Goal: Task Accomplishment & Management: Manage account settings

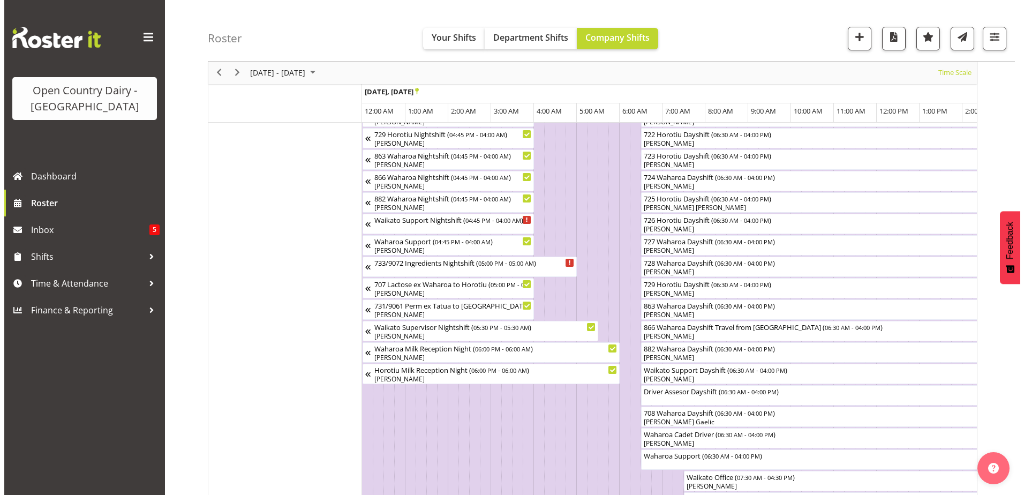
scroll to position [0, 3255]
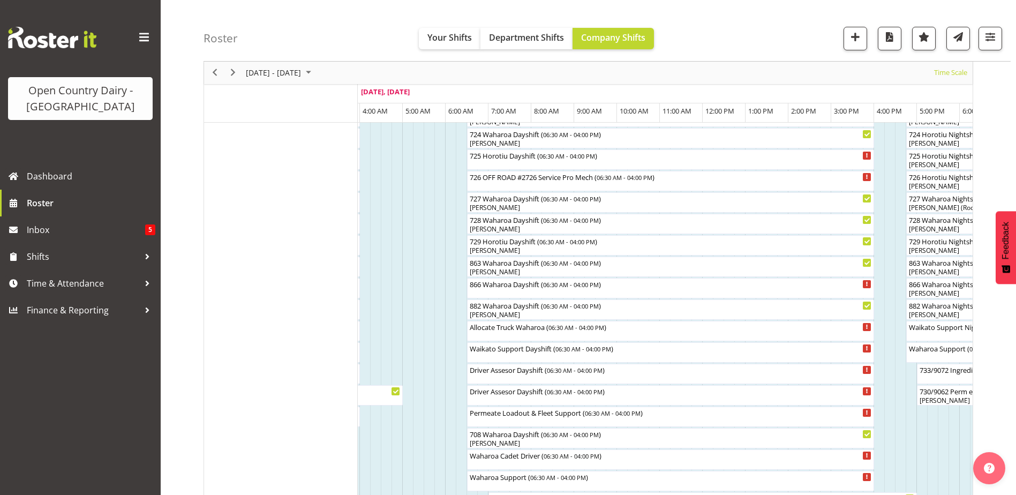
drag, startPoint x: 483, startPoint y: 288, endPoint x: 412, endPoint y: 258, distance: 76.8
click at [412, 258] on td "Timeline Week of September 25, 2025" at bounding box center [407, 78] width 11 height 1103
click at [498, 291] on div "866 Waharoa Dayshift ( 06:30 AM - 04:00 PM )" at bounding box center [670, 288] width 403 height 20
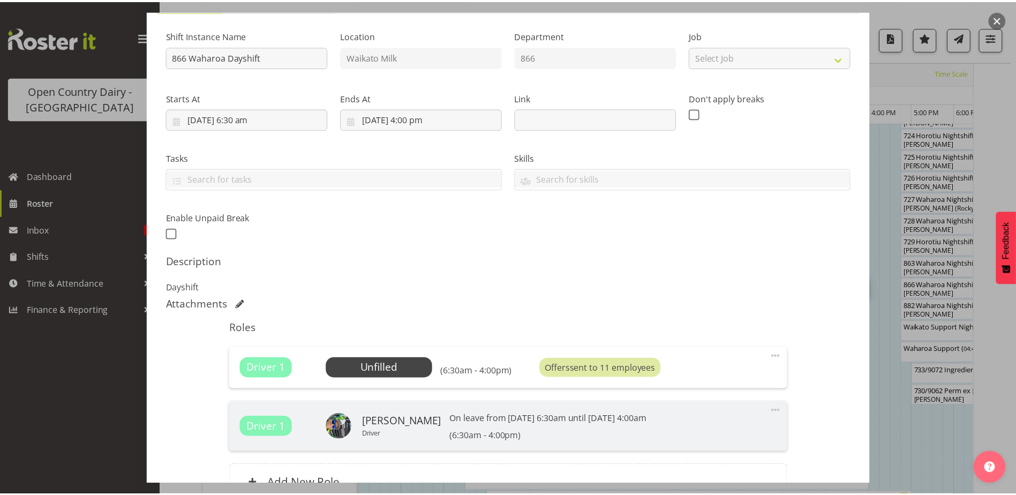
scroll to position [0, 0]
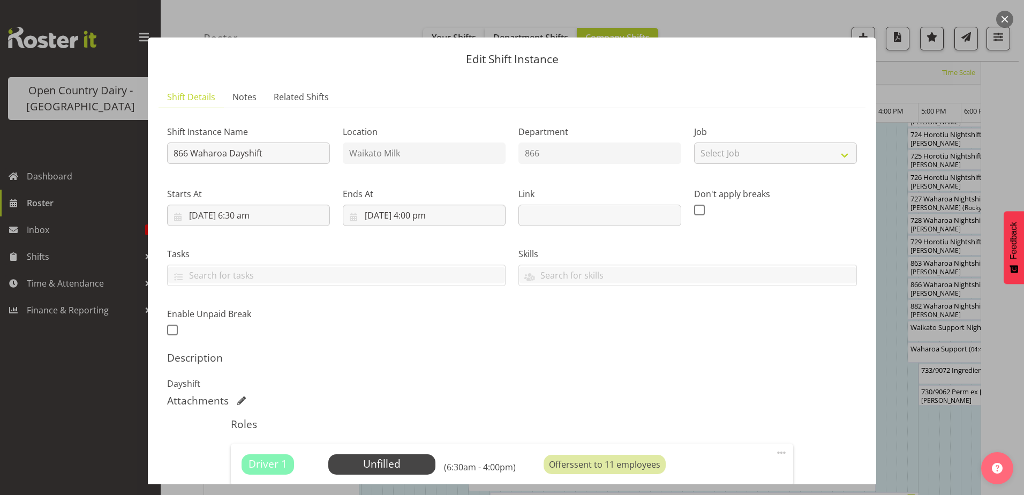
click at [262, 18] on div "Edit Shift Instance Shift Details Notes Related Shifts Shift Instance Name 866 …" at bounding box center [512, 248] width 750 height 474
click at [122, 234] on div at bounding box center [512, 247] width 1024 height 495
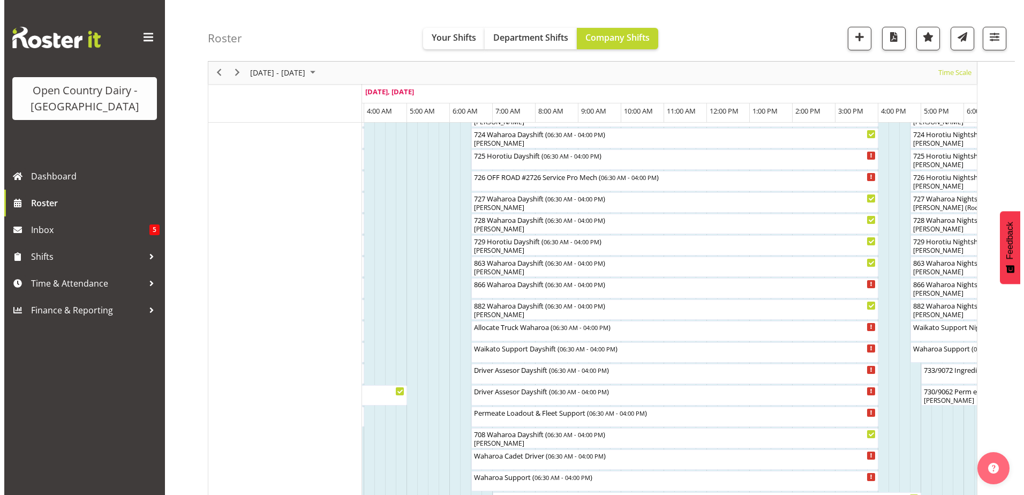
scroll to position [589, 0]
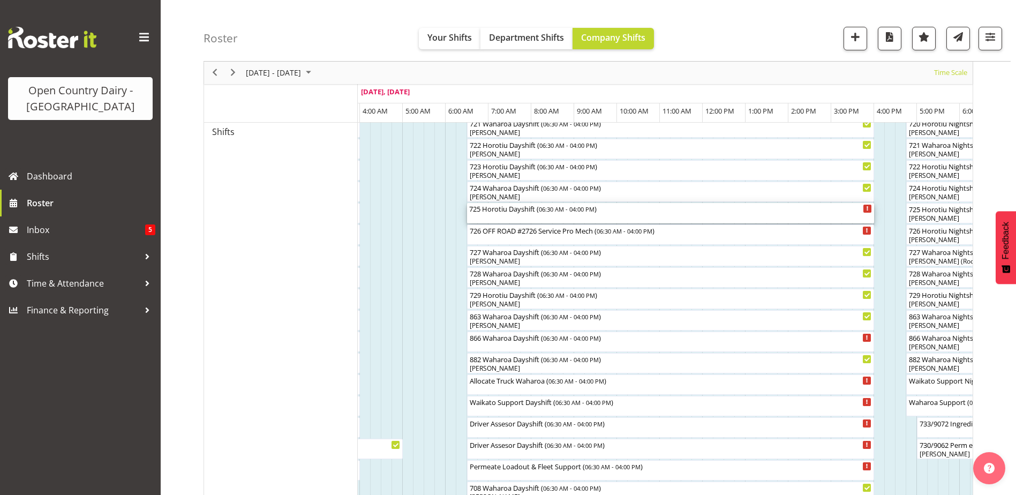
click at [497, 219] on div "725 Horotiu Dayshift ( 06:30 AM - 04:00 PM )" at bounding box center [670, 213] width 403 height 20
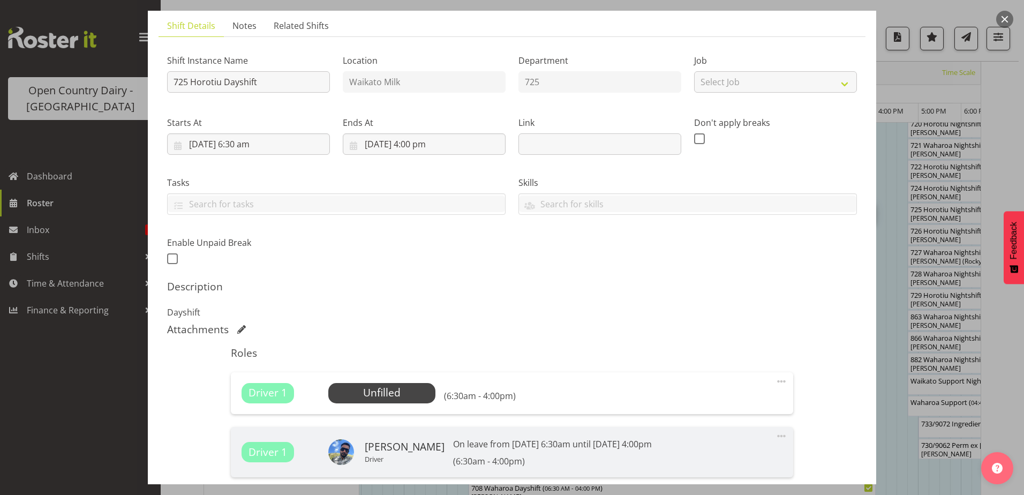
scroll to position [107, 0]
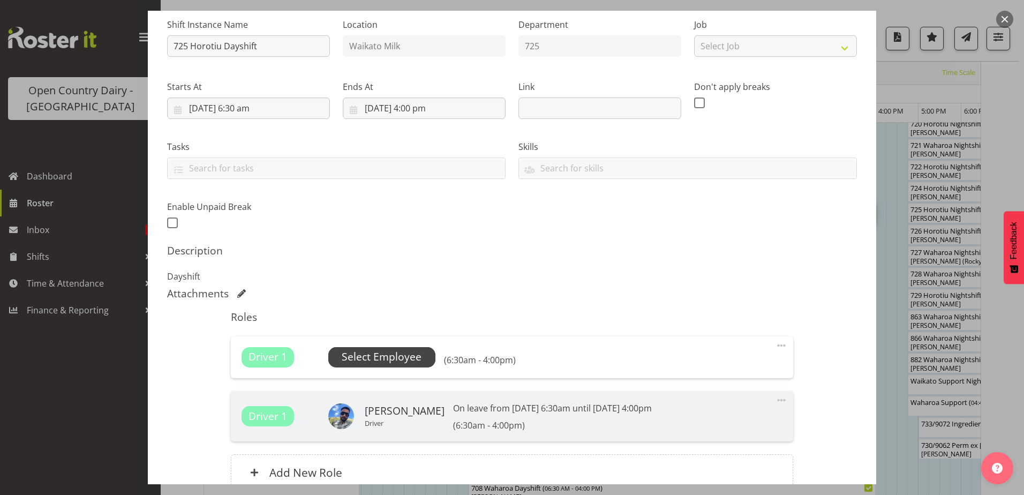
click at [393, 357] on span "Select Employee" at bounding box center [382, 357] width 80 height 16
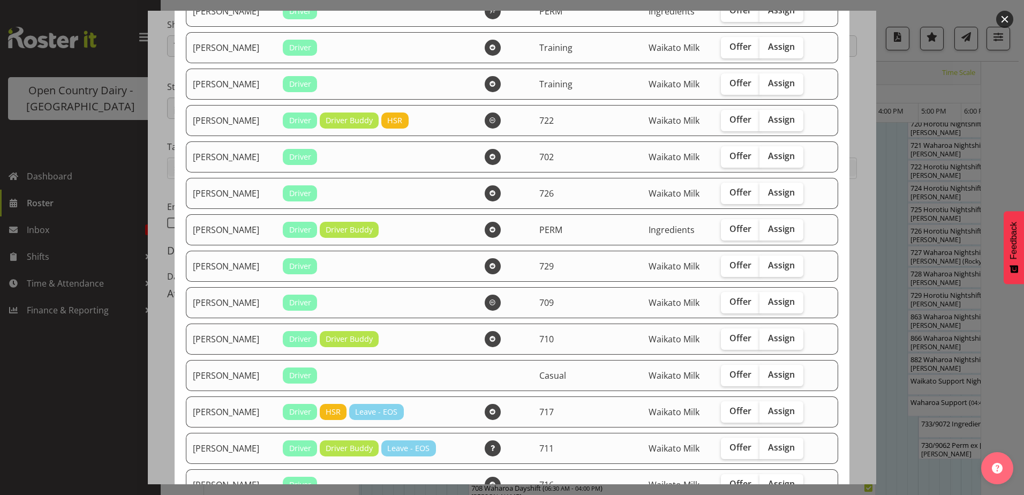
scroll to position [161, 0]
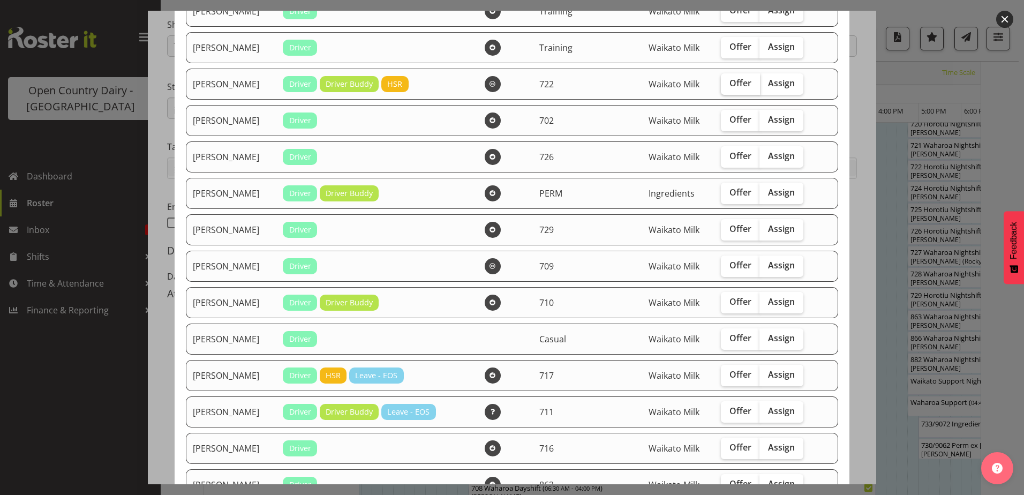
click at [730, 84] on span "Offer" at bounding box center [741, 83] width 22 height 11
click at [728, 84] on input "Offer" at bounding box center [724, 83] width 7 height 7
checkbox input "true"
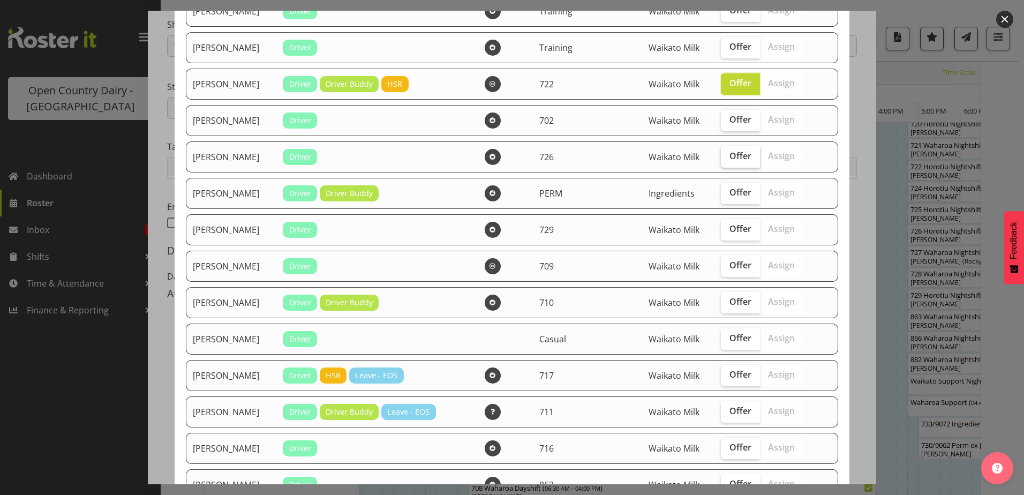
click at [730, 156] on span "Offer" at bounding box center [741, 156] width 22 height 11
click at [722, 156] on input "Offer" at bounding box center [724, 156] width 7 height 7
checkbox input "true"
click at [730, 268] on span "Offer" at bounding box center [741, 265] width 22 height 11
click at [727, 268] on input "Offer" at bounding box center [724, 265] width 7 height 7
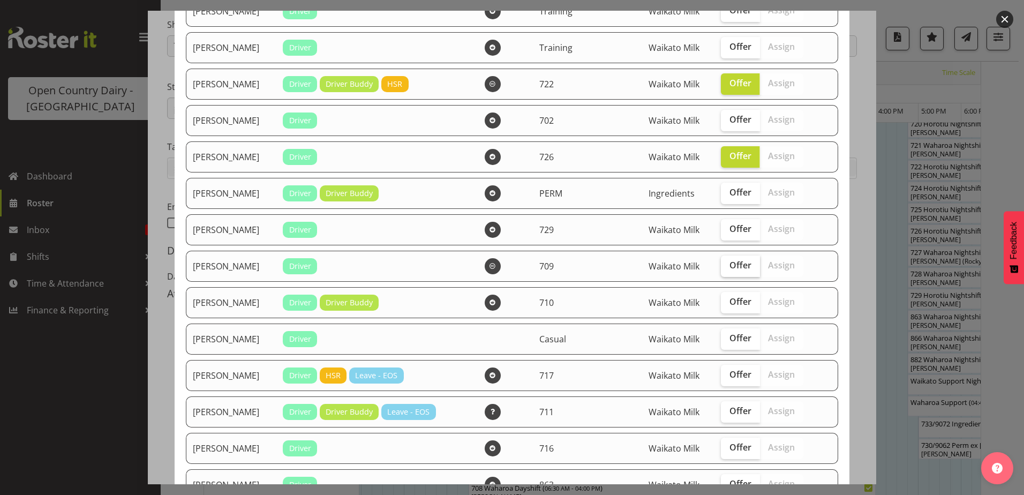
checkbox input "true"
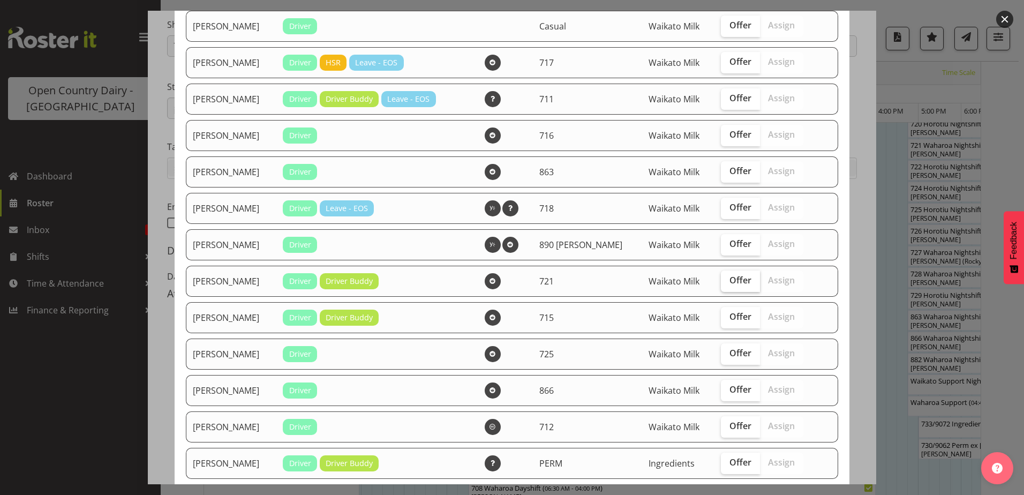
scroll to position [482, 0]
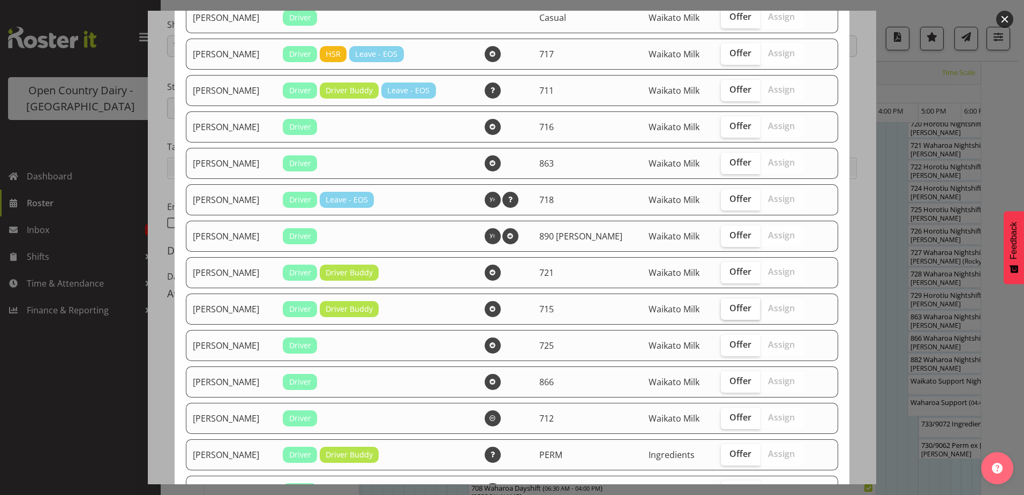
click at [730, 306] on span "Offer" at bounding box center [741, 308] width 22 height 11
click at [728, 306] on input "Offer" at bounding box center [724, 308] width 7 height 7
checkbox input "true"
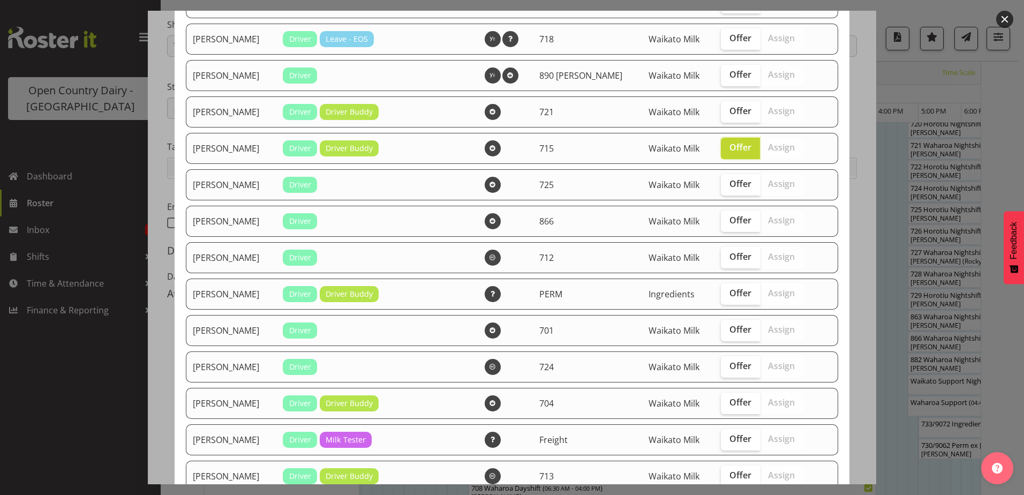
scroll to position [696, 0]
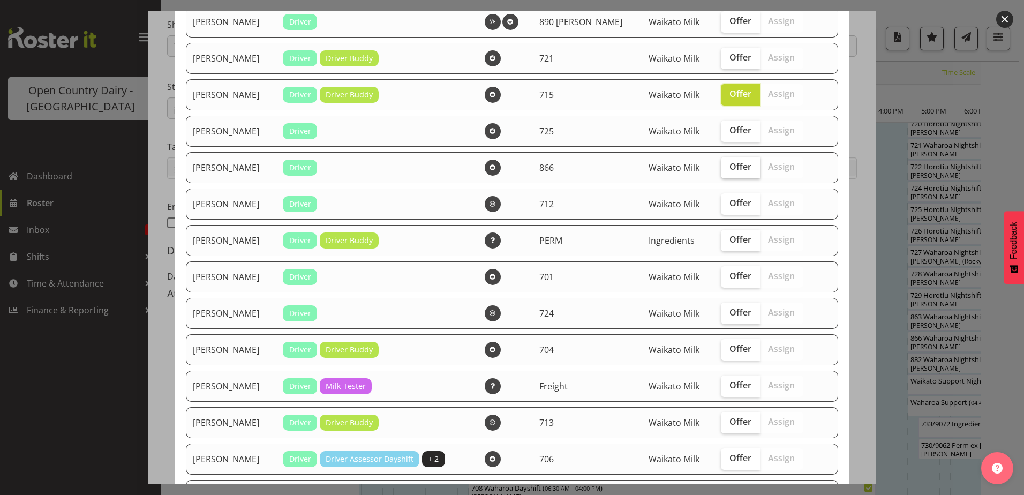
click at [730, 169] on span "Offer" at bounding box center [741, 166] width 22 height 11
click at [726, 169] on input "Offer" at bounding box center [724, 166] width 7 height 7
checkbox input "true"
click at [733, 279] on span "Offer" at bounding box center [741, 276] width 22 height 11
click at [728, 279] on input "Offer" at bounding box center [724, 276] width 7 height 7
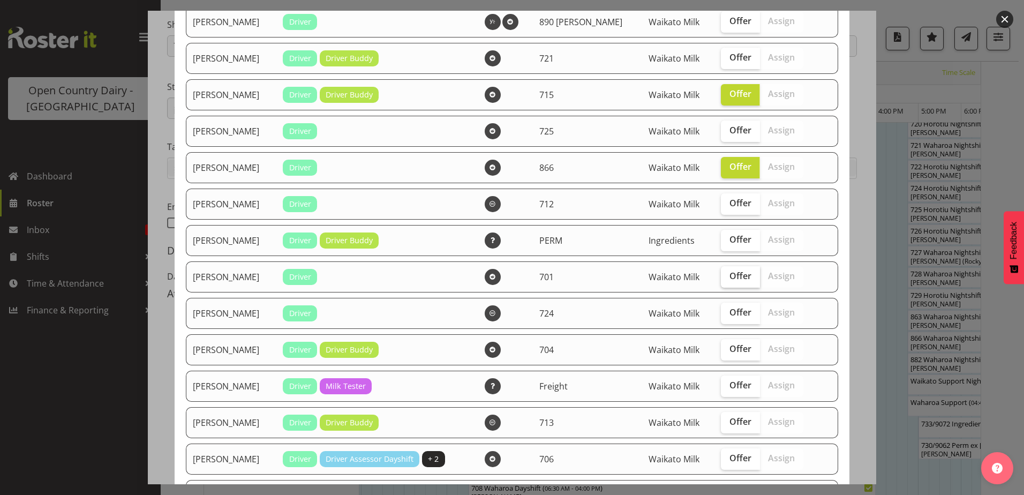
checkbox input "true"
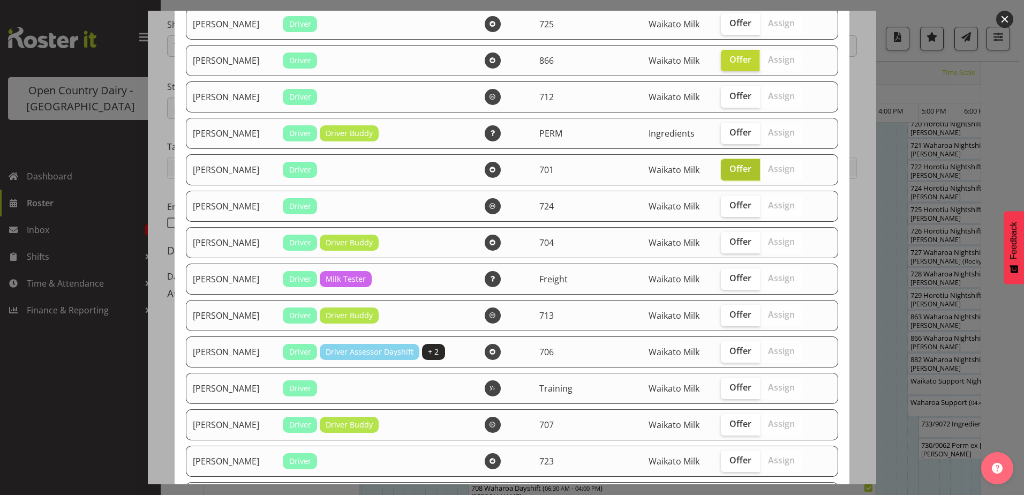
scroll to position [857, 0]
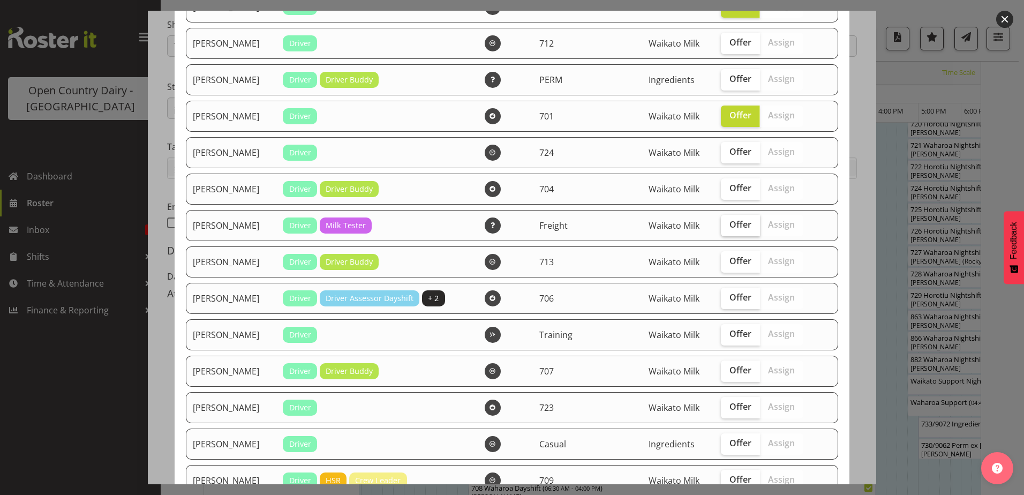
click at [734, 224] on span "Offer" at bounding box center [741, 224] width 22 height 11
click at [728, 224] on input "Offer" at bounding box center [724, 224] width 7 height 7
checkbox input "true"
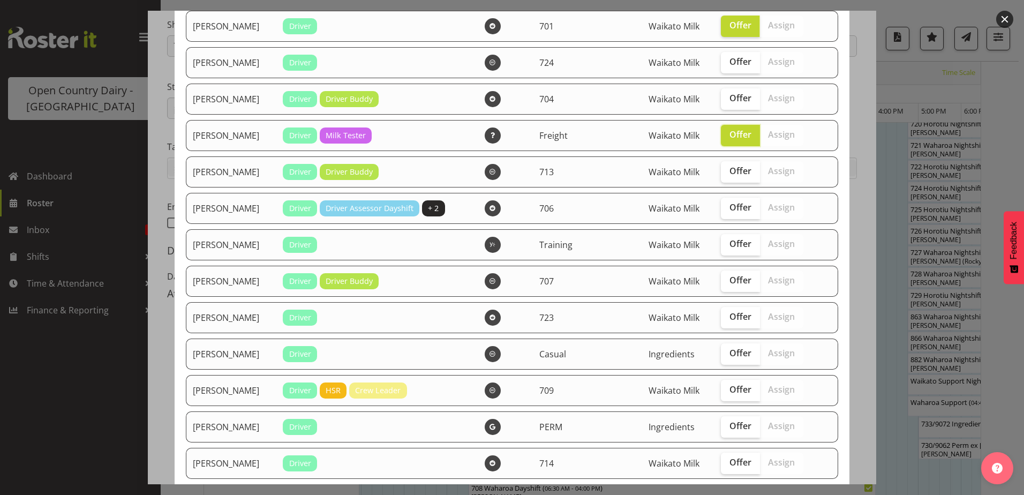
scroll to position [964, 0]
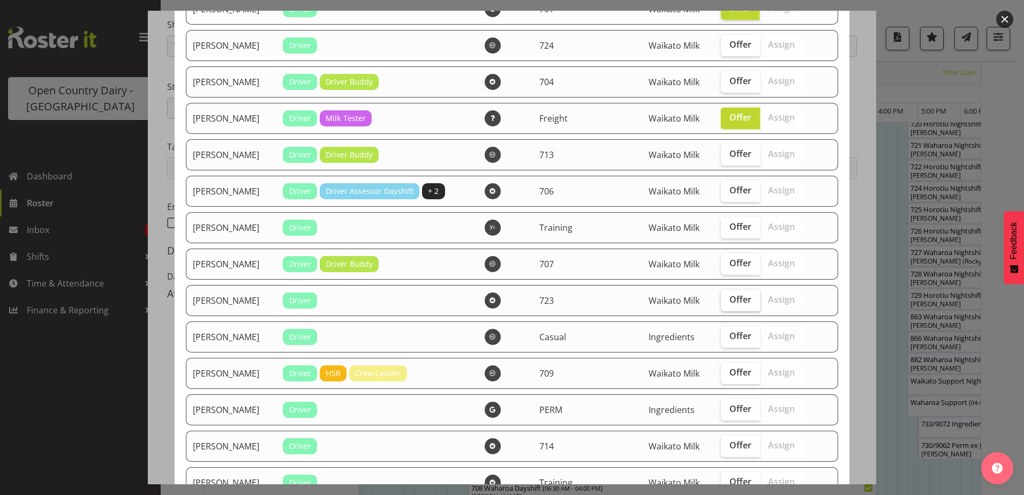
click at [730, 299] on span "Offer" at bounding box center [741, 299] width 22 height 11
click at [728, 299] on input "Offer" at bounding box center [724, 299] width 7 height 7
checkbox input "true"
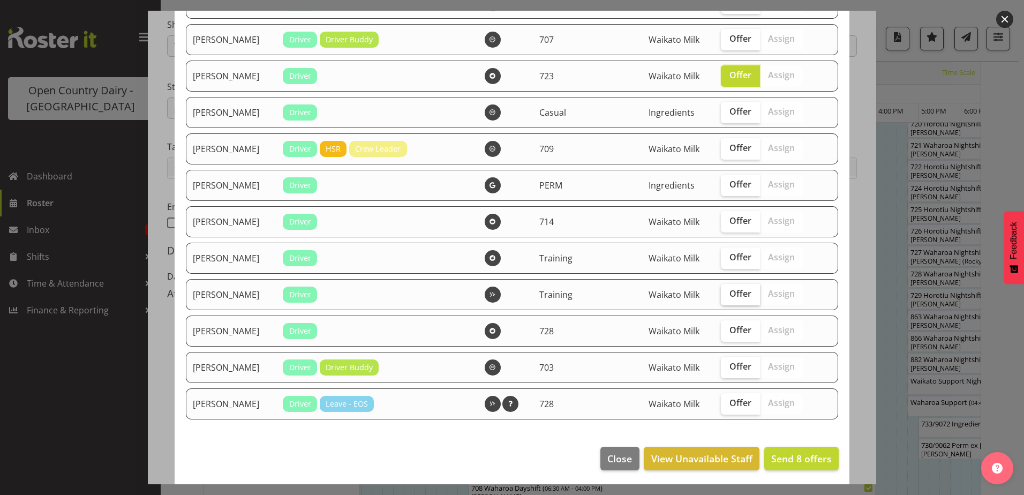
scroll to position [1191, 0]
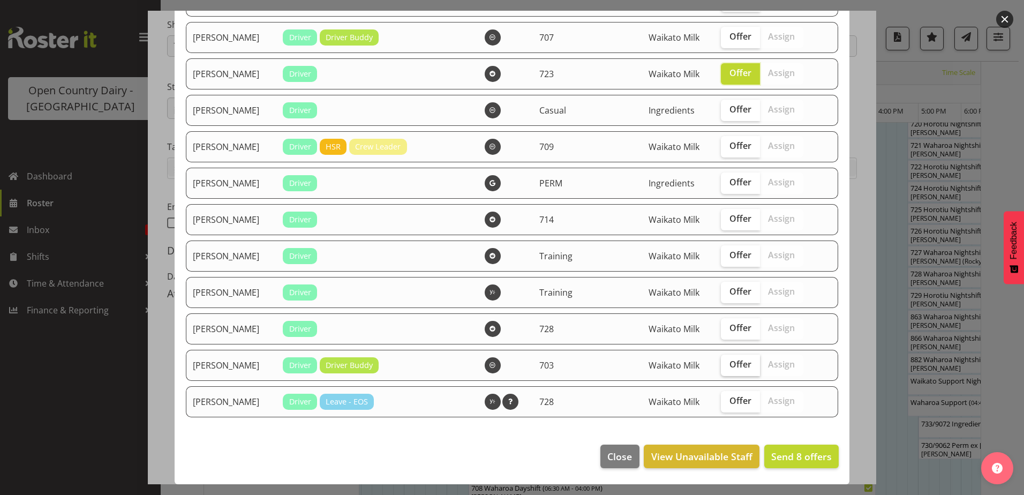
click at [730, 363] on span "Offer" at bounding box center [741, 364] width 22 height 11
click at [728, 363] on input "Offer" at bounding box center [724, 364] width 7 height 7
checkbox input "true"
click at [789, 456] on span "Send 9 offers" at bounding box center [801, 456] width 61 height 13
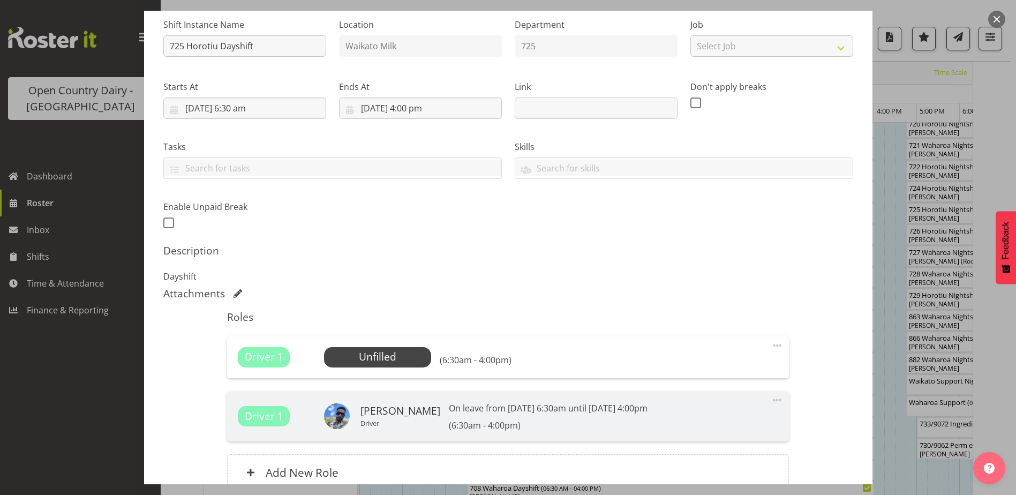
click at [97, 388] on div at bounding box center [508, 247] width 1016 height 495
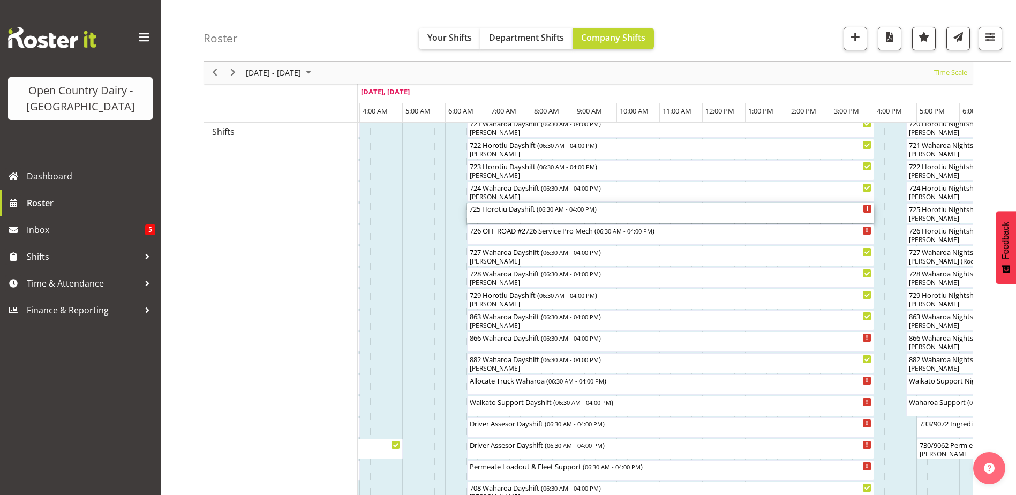
click at [521, 216] on div "725 Horotiu Dayshift ( 06:30 AM - 04:00 PM )" at bounding box center [670, 213] width 403 height 20
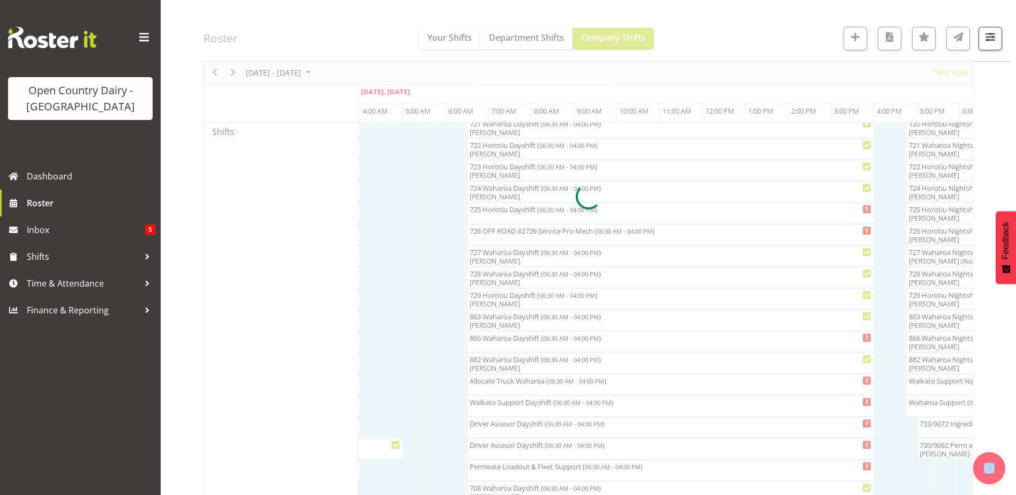
click at [521, 216] on div at bounding box center [589, 196] width 770 height 1359
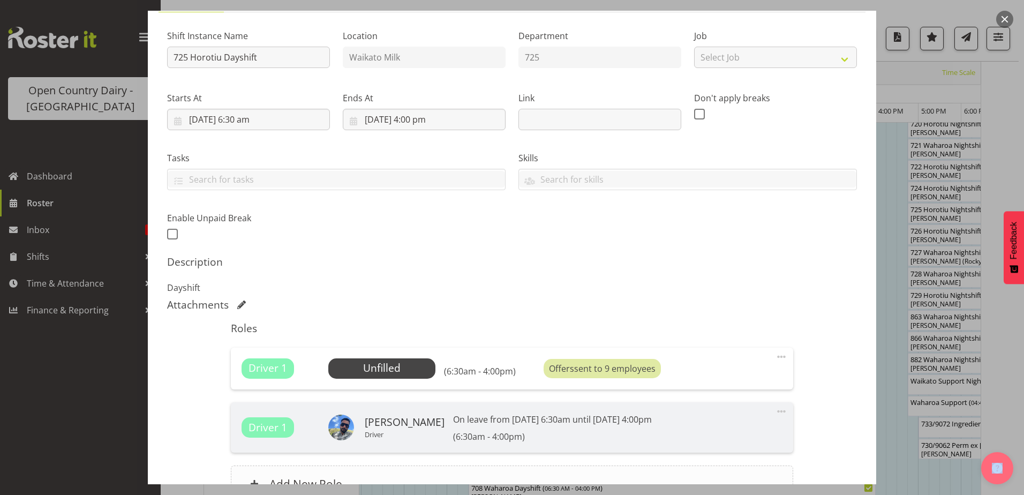
scroll to position [209, 0]
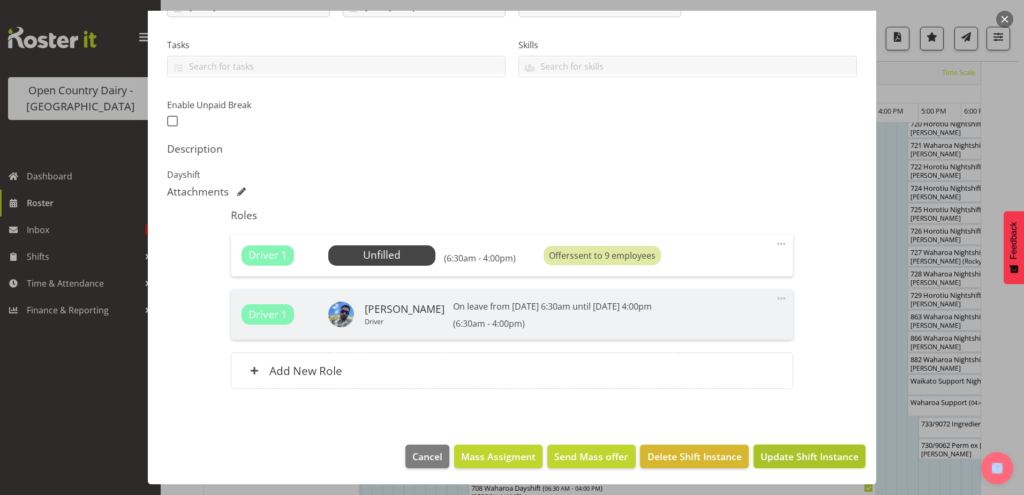
click at [790, 457] on span "Update Shift Instance" at bounding box center [810, 456] width 98 height 14
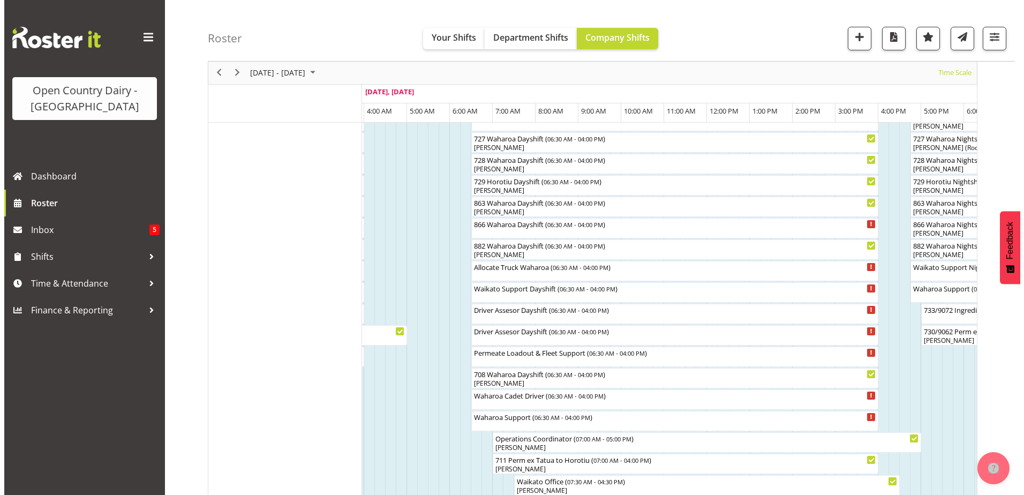
scroll to position [729, 0]
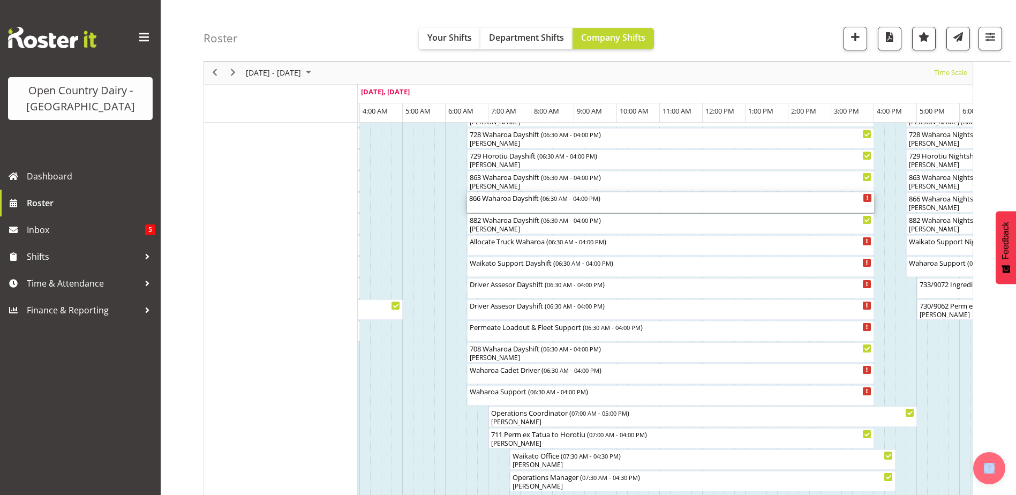
click at [485, 198] on div "866 Waharoa Dayshift ( 06:30 AM - 04:00 PM )" at bounding box center [670, 197] width 403 height 11
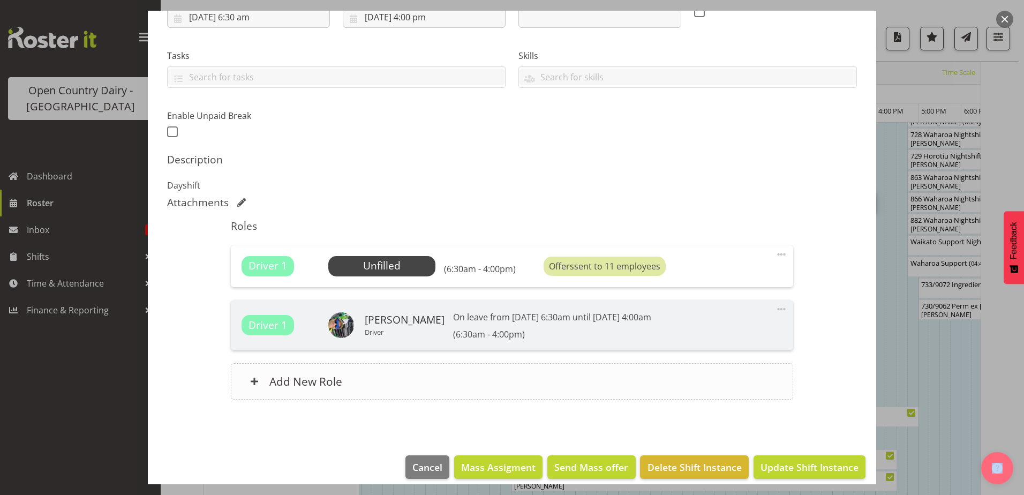
scroll to position [209, 0]
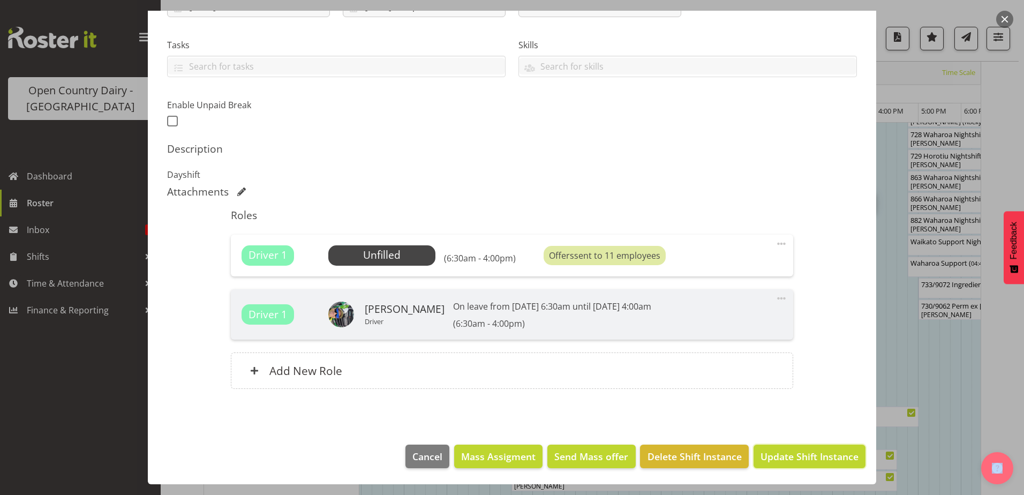
click at [790, 449] on button "Update Shift Instance" at bounding box center [810, 457] width 112 height 24
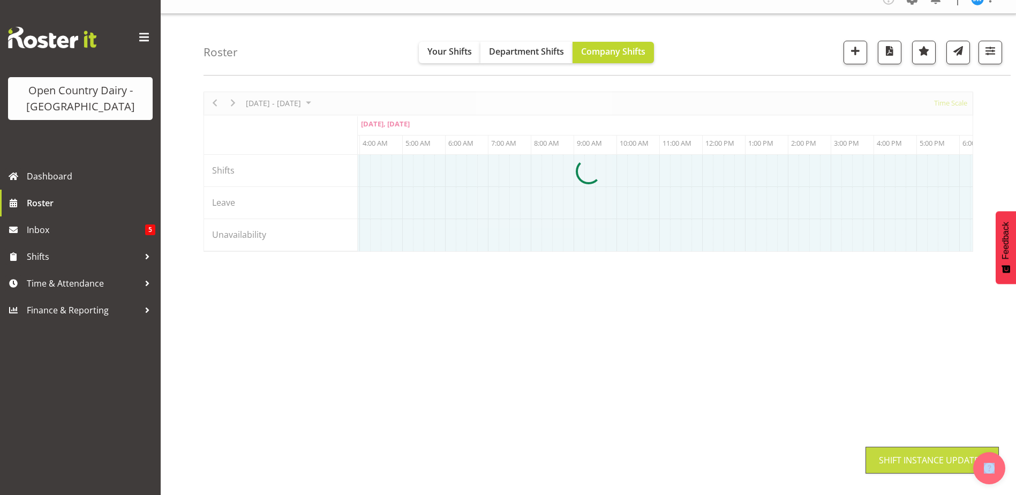
scroll to position [0, 0]
